Goal: Task Accomplishment & Management: Manage account settings

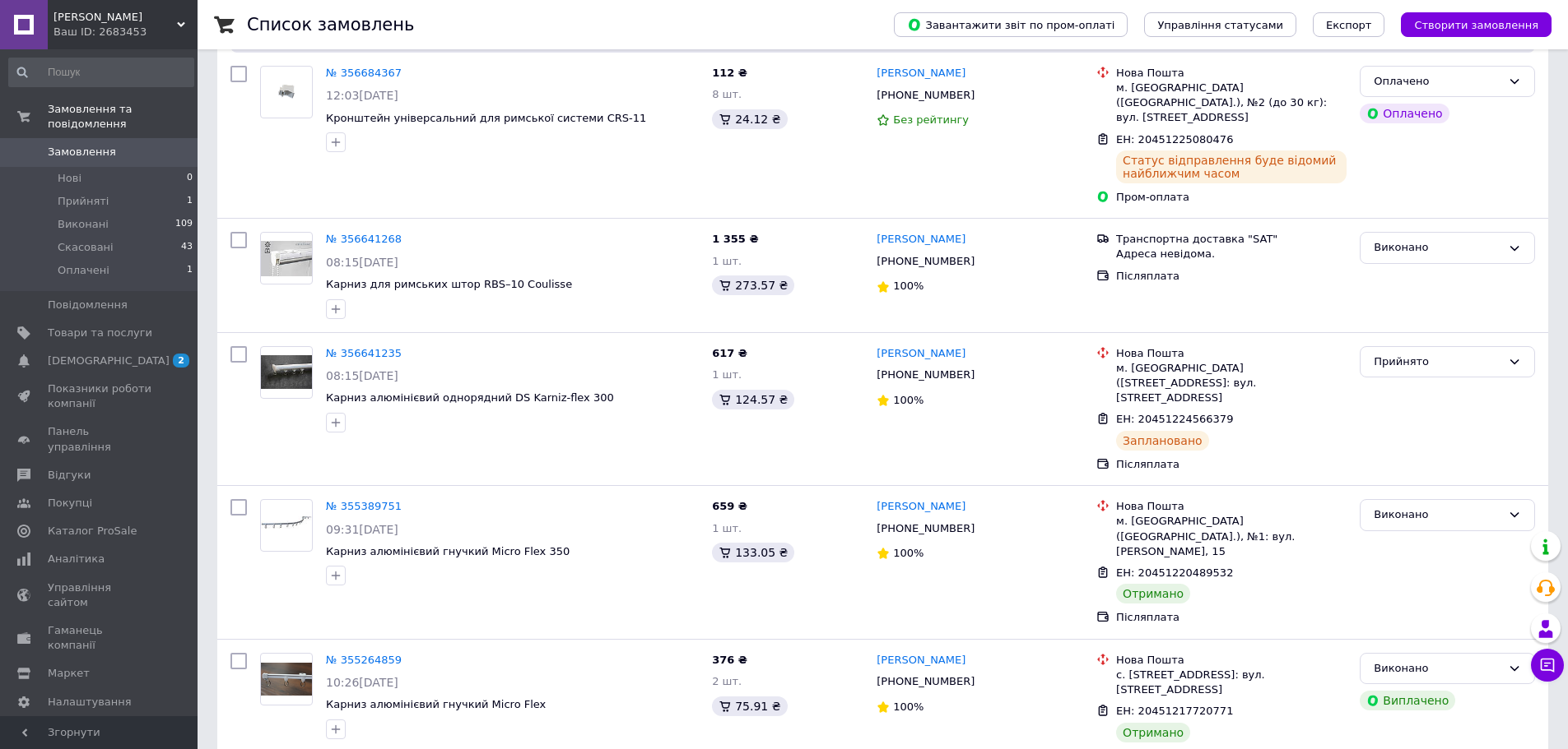
scroll to position [329, 0]
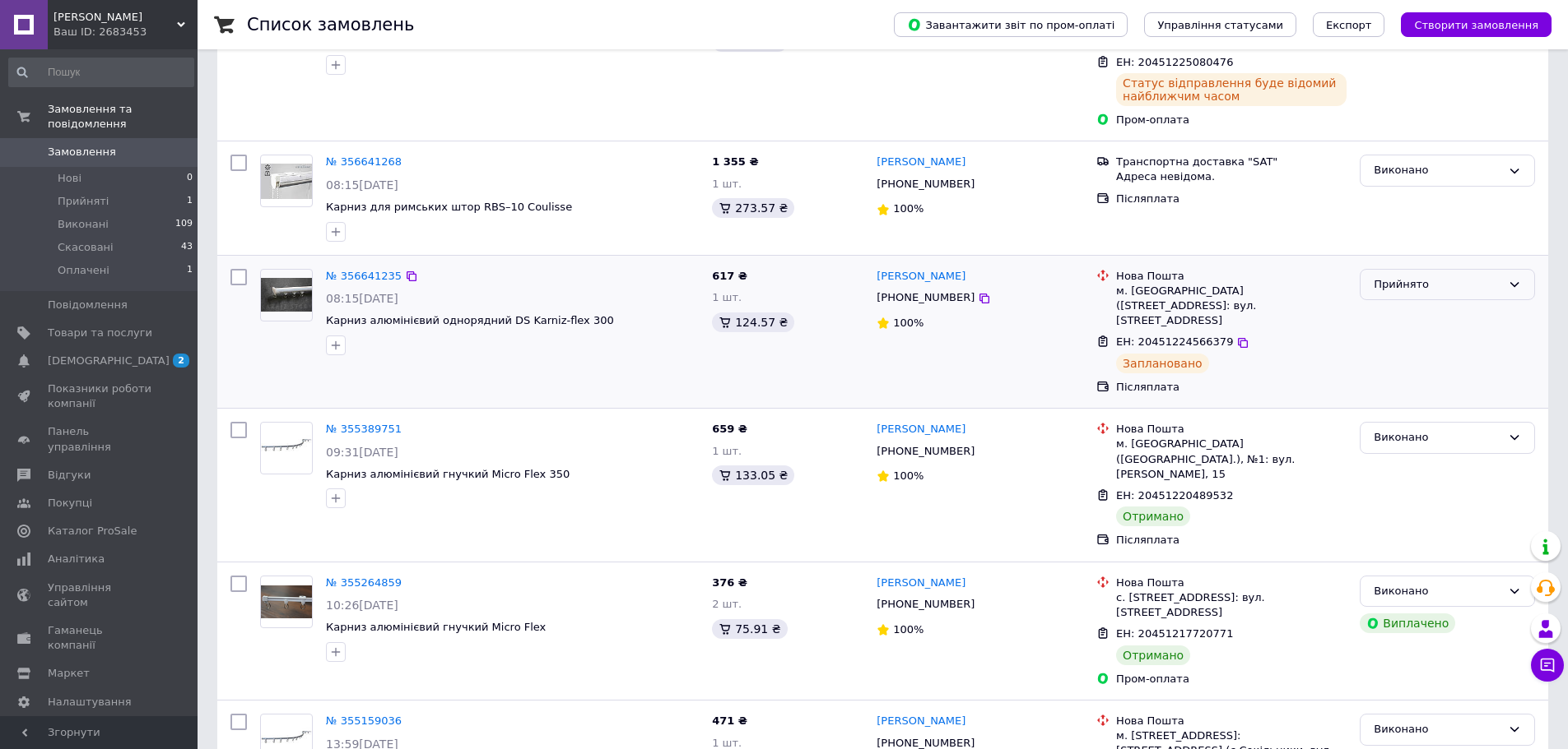
click at [1412, 276] on div "Прийнято" at bounding box center [1438, 284] width 128 height 17
click at [1415, 303] on li "Виконано" at bounding box center [1447, 318] width 173 height 30
click at [51, 354] on span "[DEMOGRAPHIC_DATA]" at bounding box center [108, 361] width 122 height 15
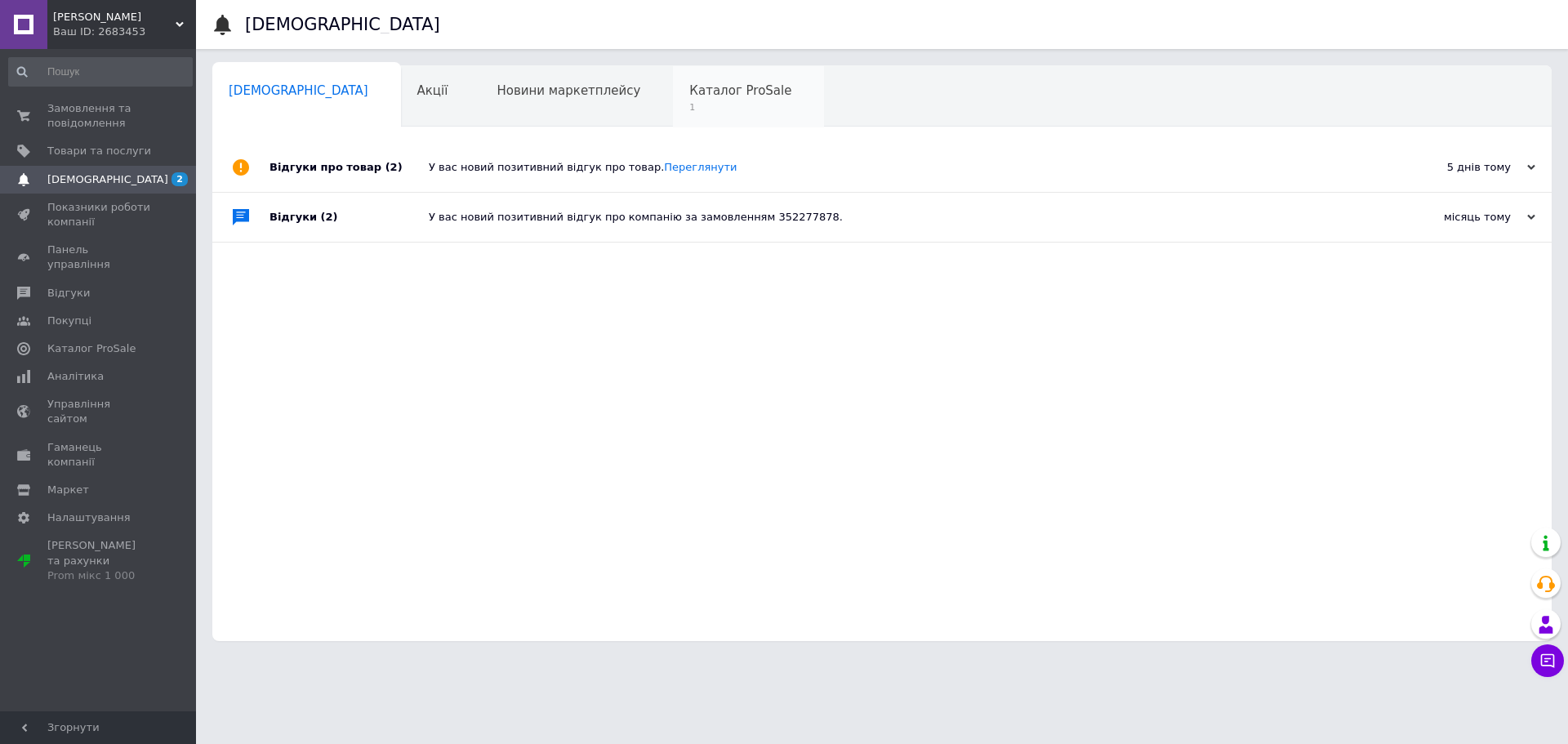
click at [689, 91] on span "Каталог ProSale" at bounding box center [740, 91] width 102 height 14
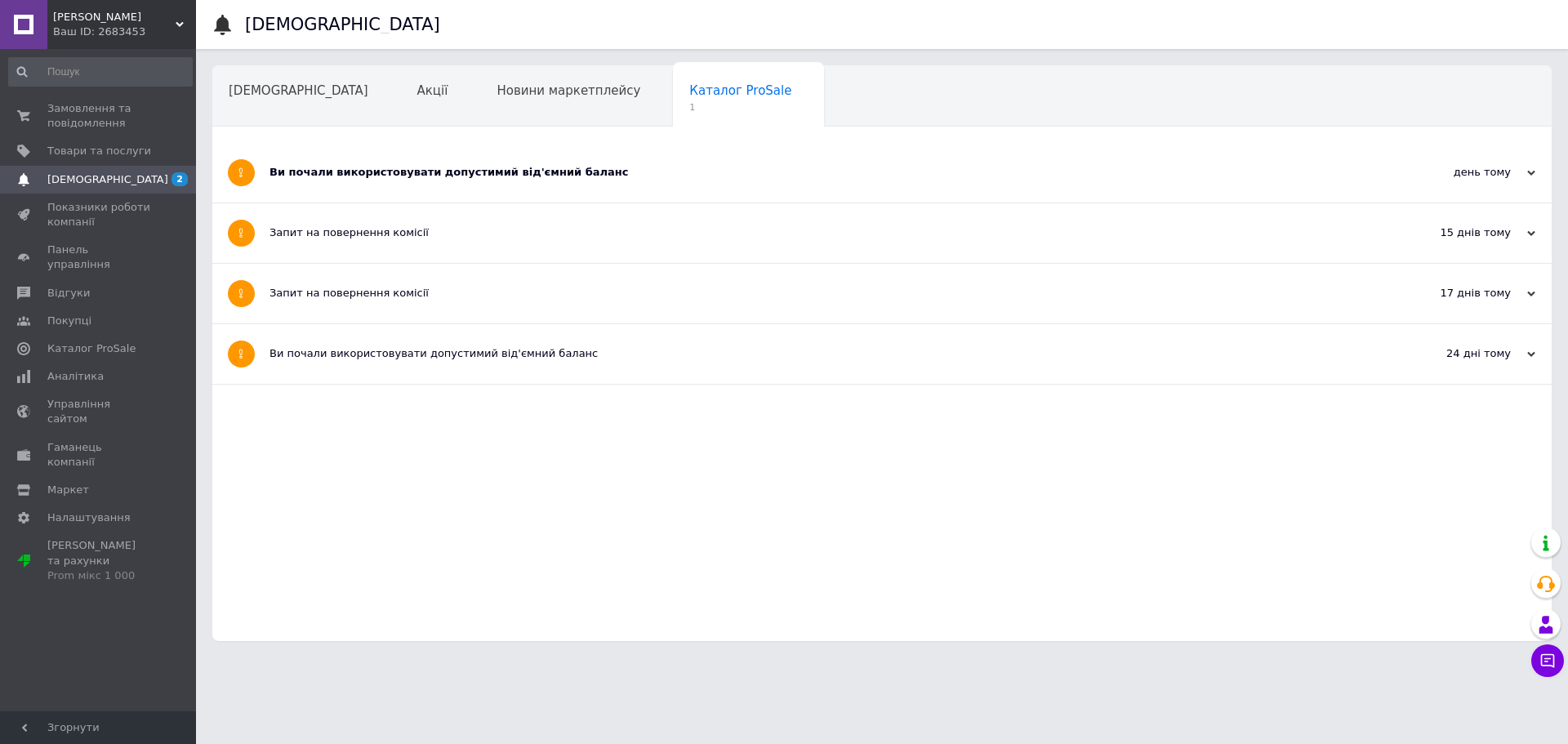
click at [556, 176] on div "Ви почали використовувати допустимий від'ємний баланс" at bounding box center [821, 172] width 1103 height 14
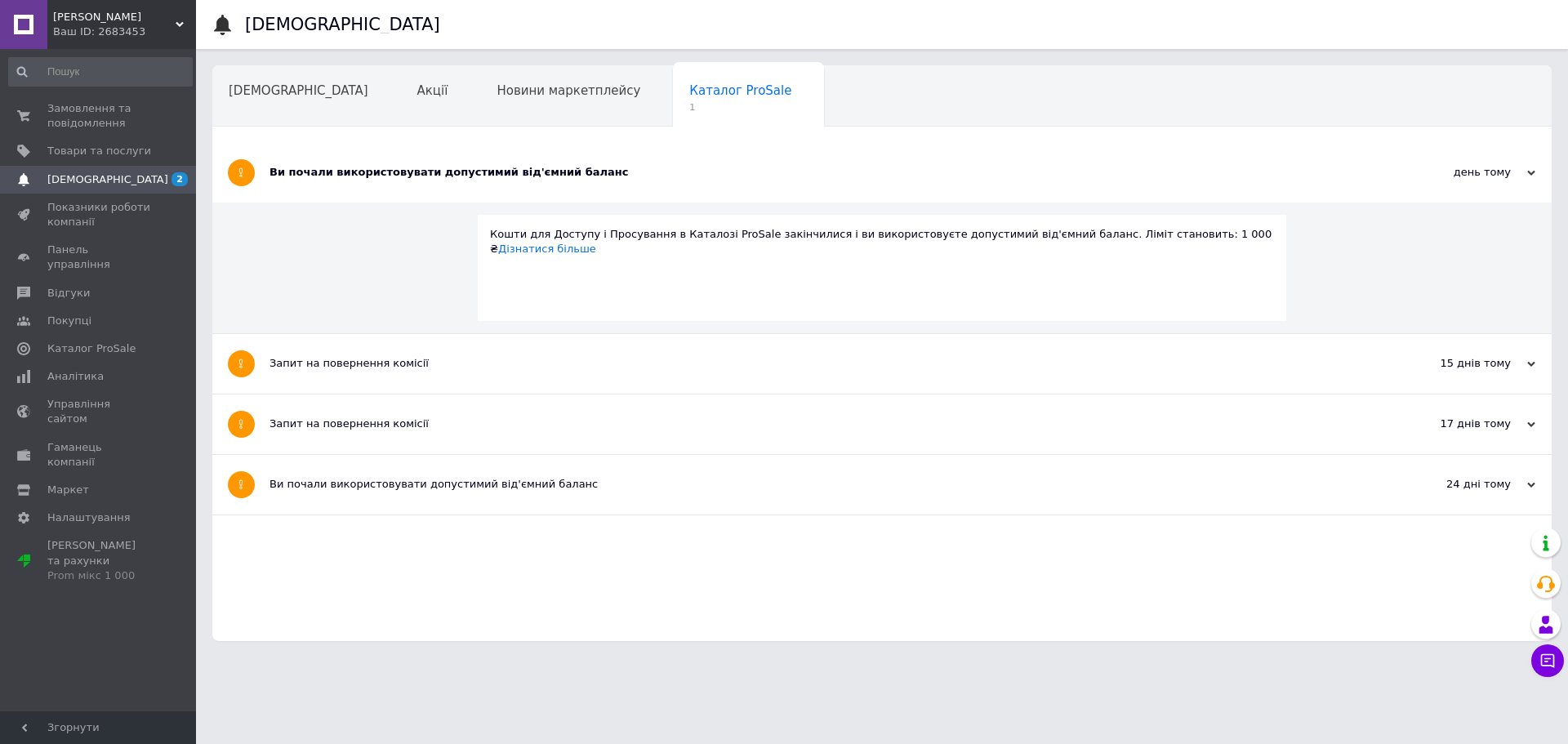
click at [358, 146] on span "Навчання та заходи" at bounding box center [294, 153] width 130 height 14
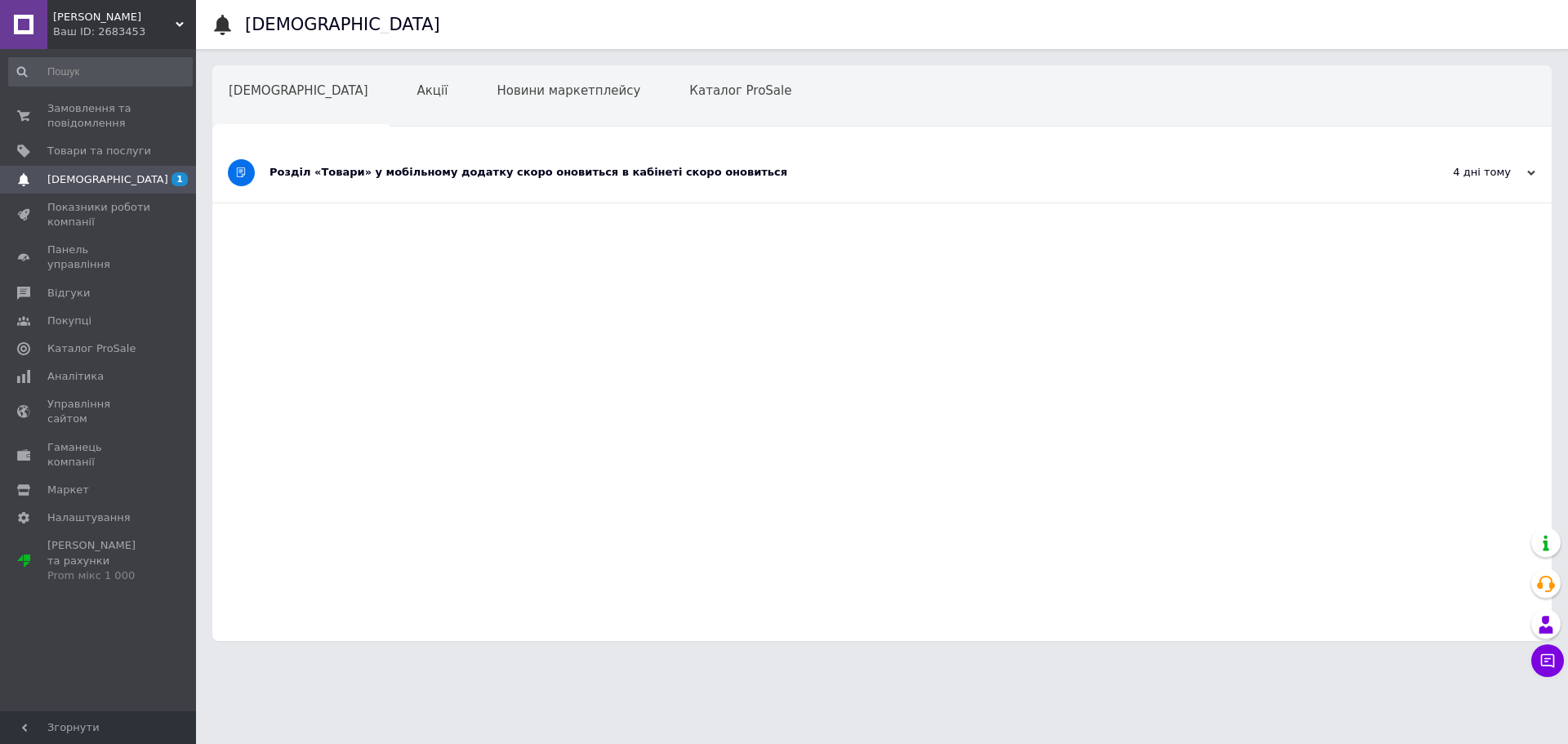
click at [655, 176] on div "Розділ «Товари» у мобільному додатку скоро оновиться в кабінеті скоро оновиться" at bounding box center [821, 172] width 1103 height 14
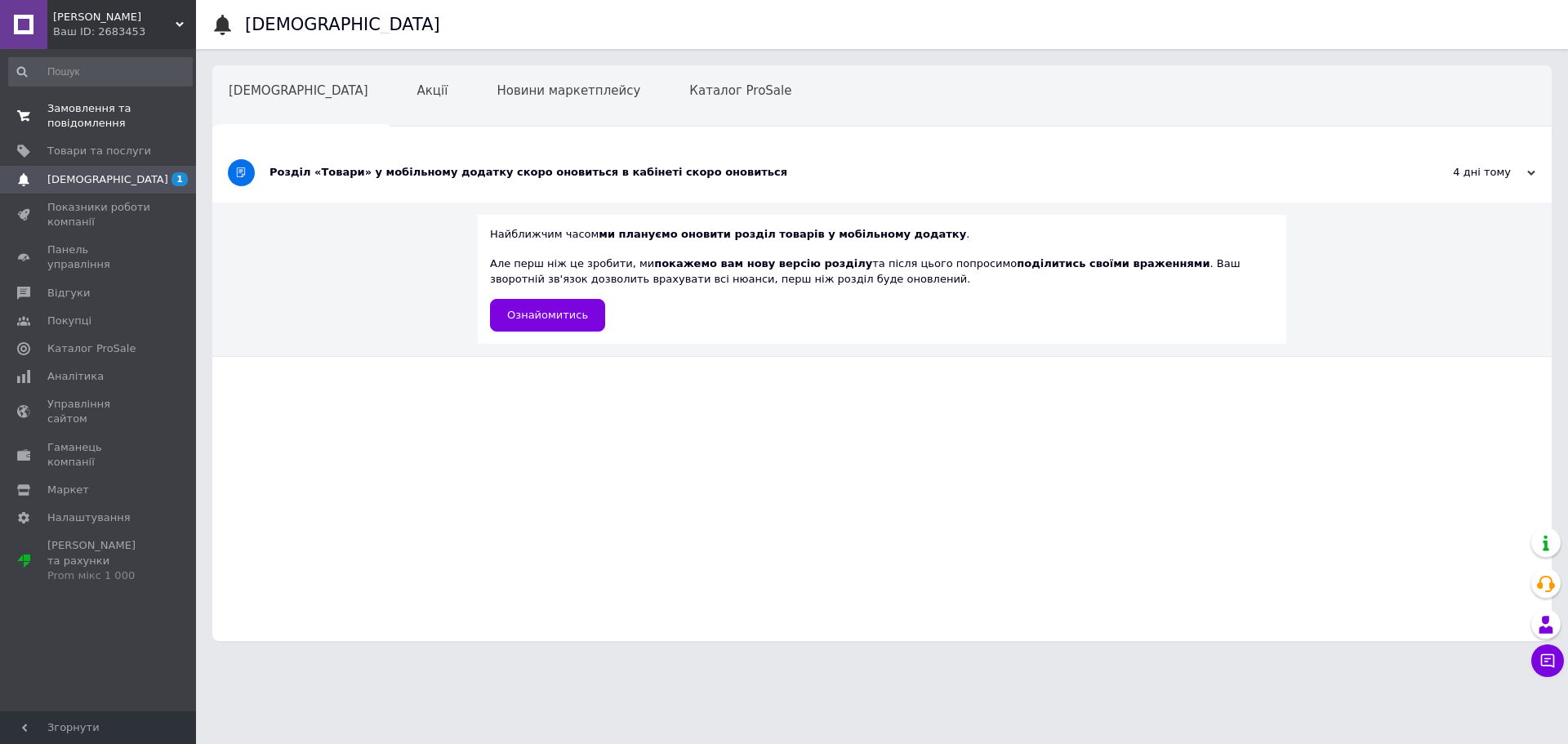
click at [109, 122] on span "Замовлення та повідомлення" at bounding box center [99, 116] width 104 height 29
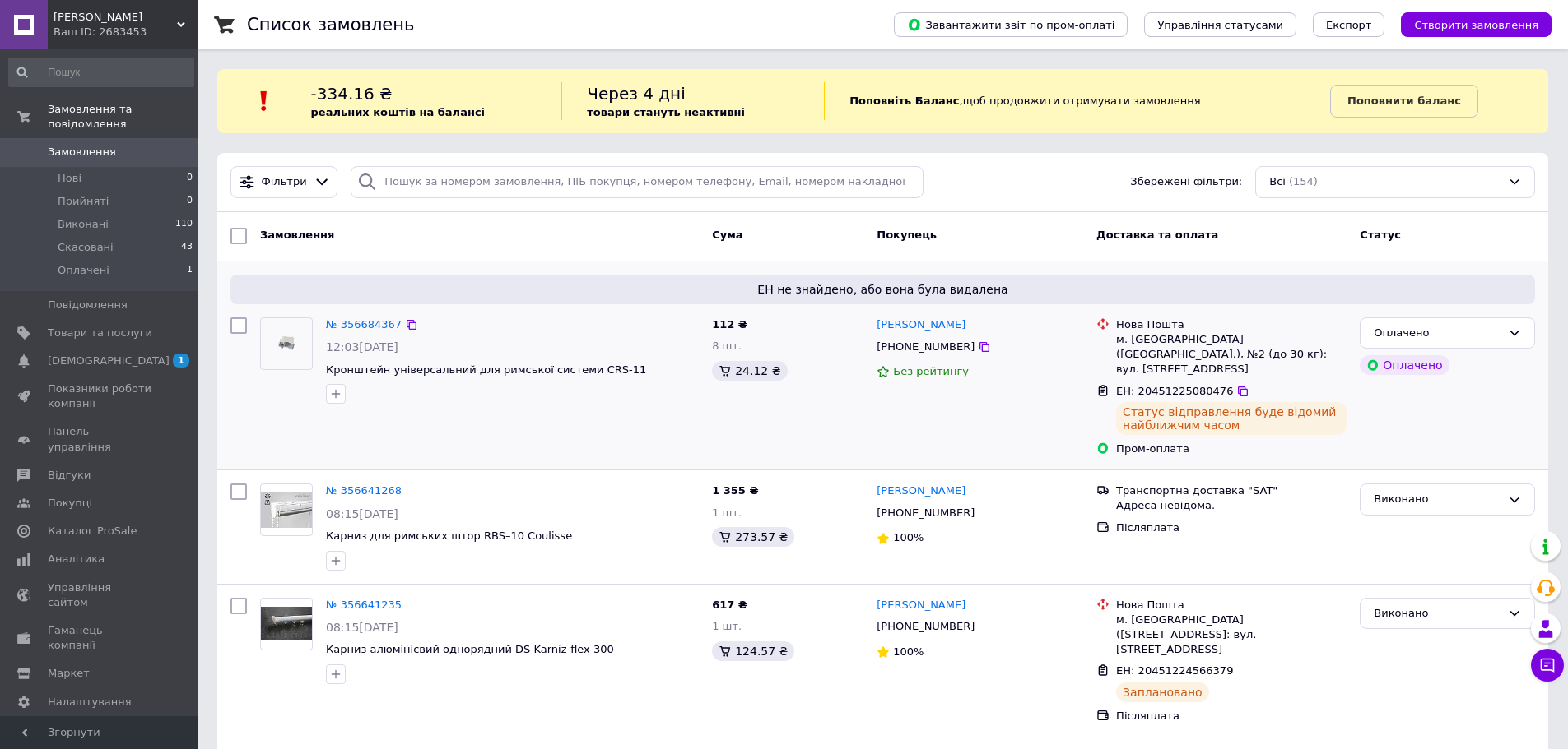
scroll to position [82, 0]
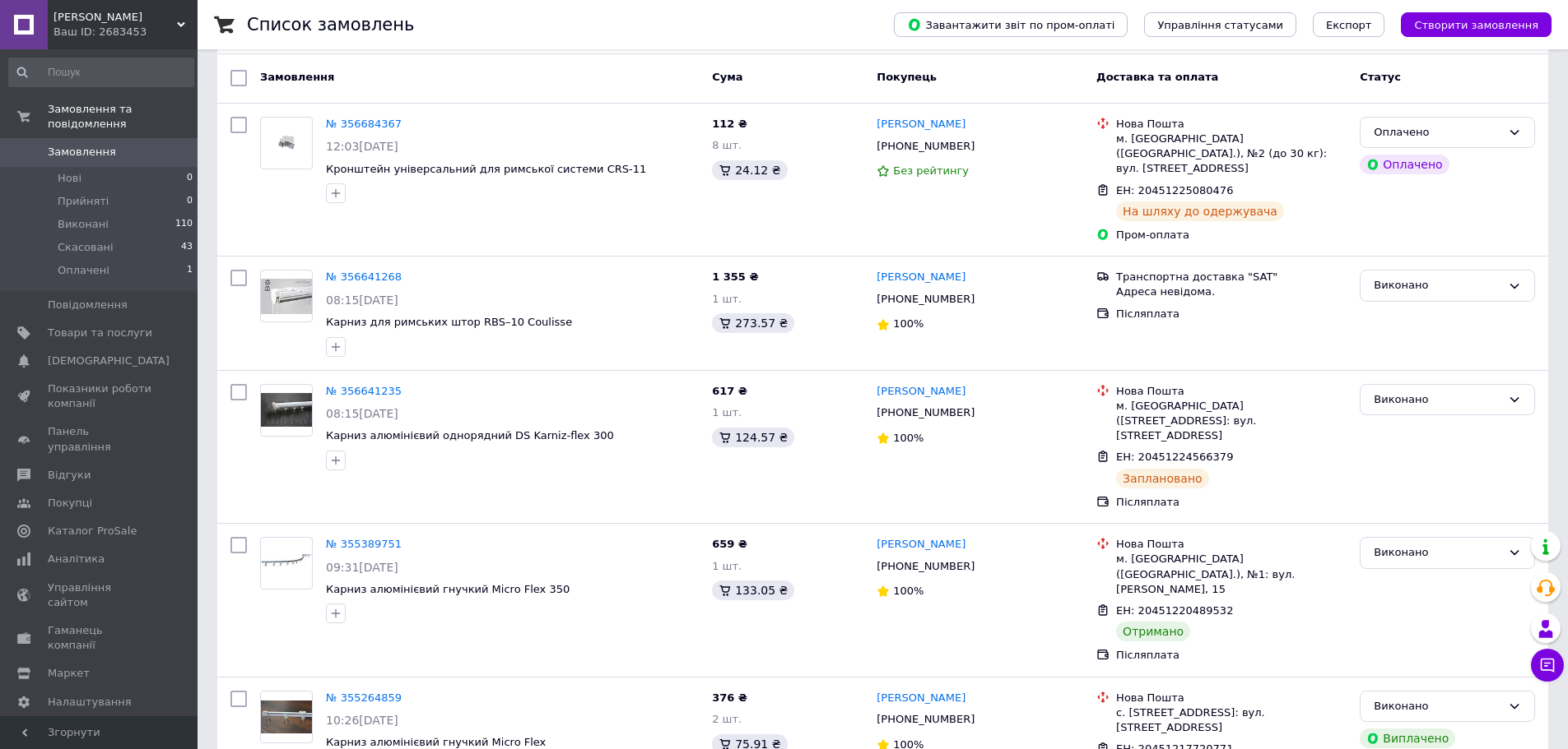
scroll to position [165, 0]
